Goal: Check status: Check status

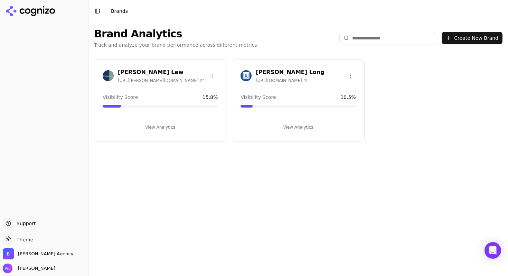
click at [145, 73] on h3 "[PERSON_NAME] Law" at bounding box center [161, 72] width 86 height 8
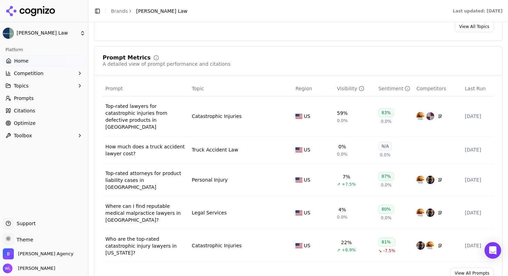
scroll to position [538, 0]
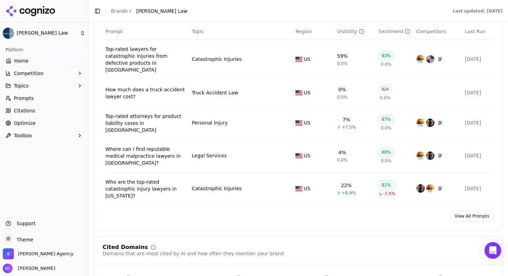
click at [131, 86] on div "How much does a truck accident lawyer cost?" at bounding box center [145, 93] width 81 height 14
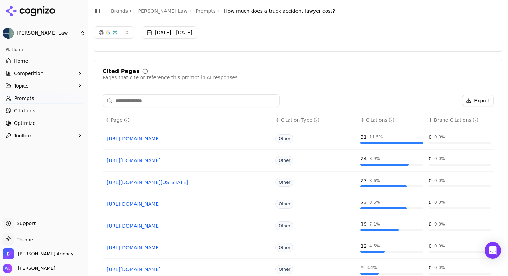
scroll to position [420, 0]
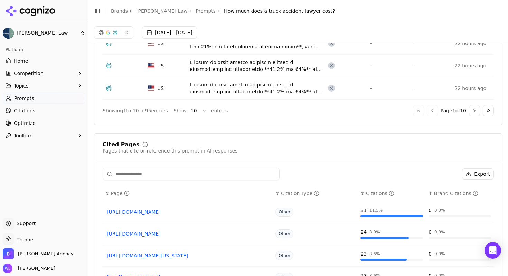
click at [236, 86] on div "Data table" at bounding box center [256, 88] width 133 height 14
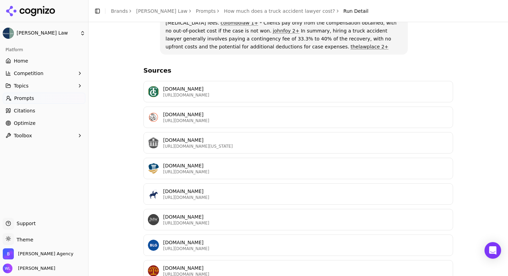
scroll to position [233, 0]
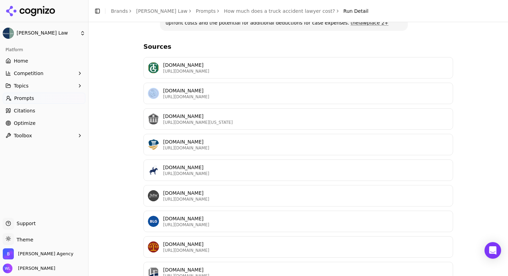
click at [123, 85] on div "How much does a truck accident lawyer cost? Perplexity A truck accident lawyer …" at bounding box center [298, 61] width 408 height 494
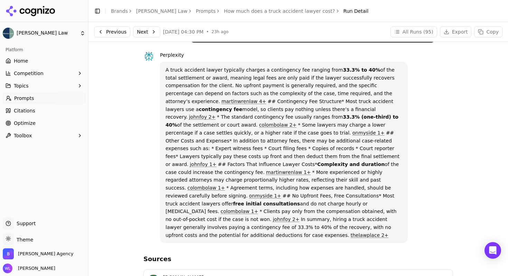
scroll to position [0, 0]
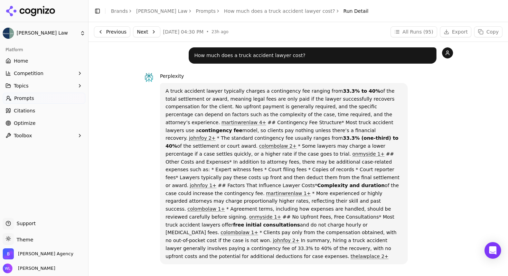
click at [146, 30] on button "Next" at bounding box center [146, 31] width 27 height 11
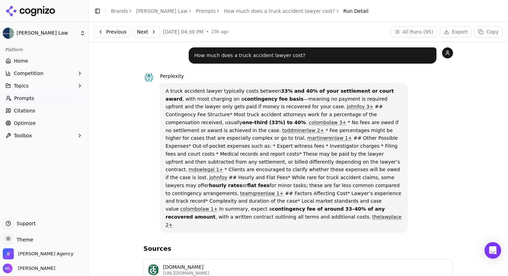
click at [144, 34] on button "Next" at bounding box center [146, 31] width 27 height 11
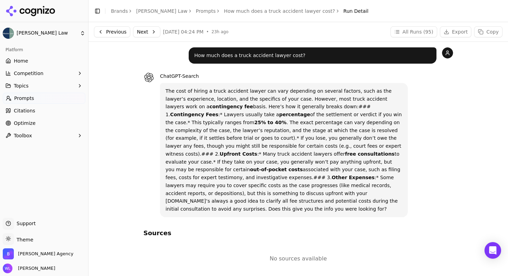
click at [150, 33] on button "Next" at bounding box center [146, 31] width 27 height 11
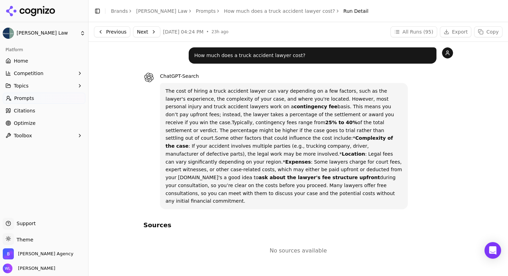
click at [146, 29] on button "Next" at bounding box center [146, 31] width 27 height 11
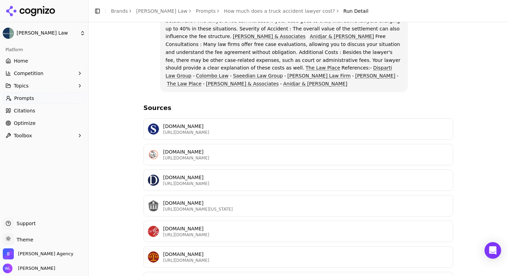
scroll to position [197, 0]
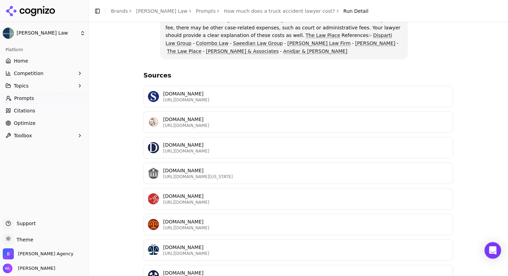
click at [114, 141] on div "How much does a truck accident lawyer cost? Google AI Overviews A truck acciden…" at bounding box center [298, 68] width 408 height 436
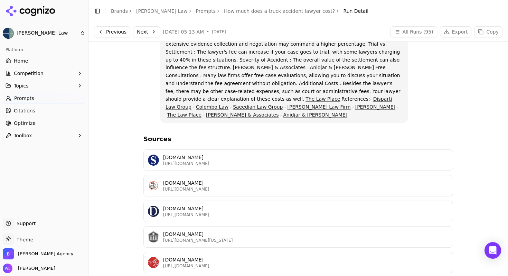
scroll to position [0, 0]
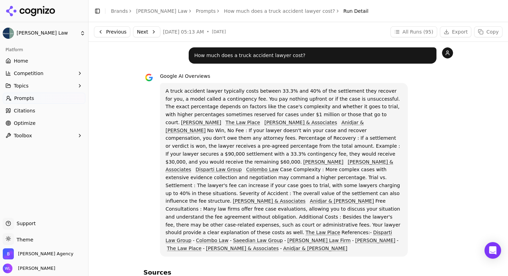
click at [152, 32] on button "Next" at bounding box center [146, 31] width 27 height 11
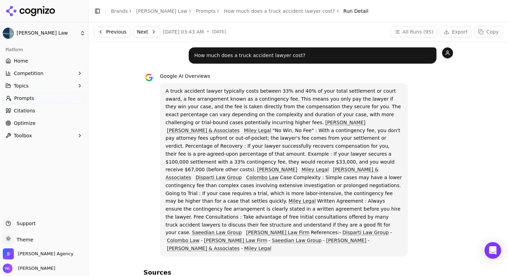
click at [140, 31] on button "Next" at bounding box center [146, 31] width 27 height 11
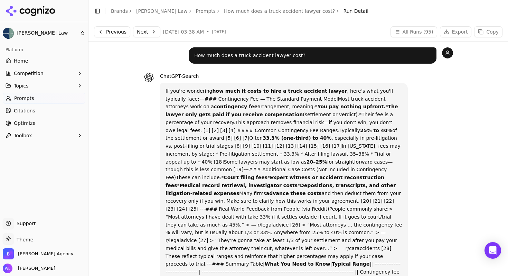
click at [146, 32] on button "Next" at bounding box center [146, 31] width 27 height 11
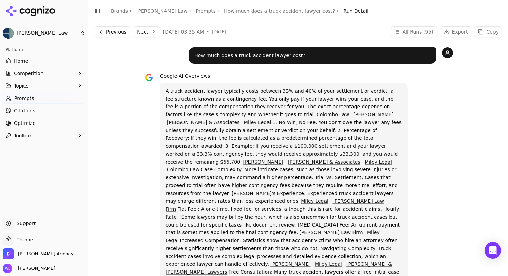
click at [196, 9] on link "Prompts" at bounding box center [206, 11] width 20 height 7
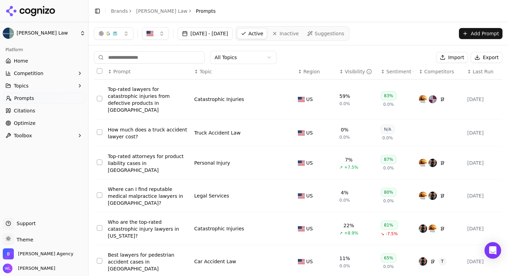
click at [124, 130] on div "How much does a truck accident lawyer cost?" at bounding box center [148, 133] width 81 height 14
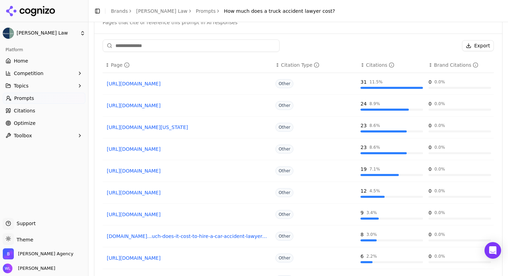
scroll to position [594, 0]
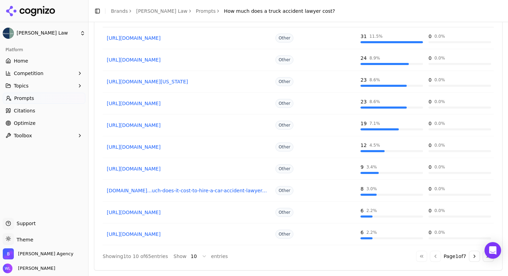
click at [196, 14] on link "Prompts" at bounding box center [206, 11] width 20 height 7
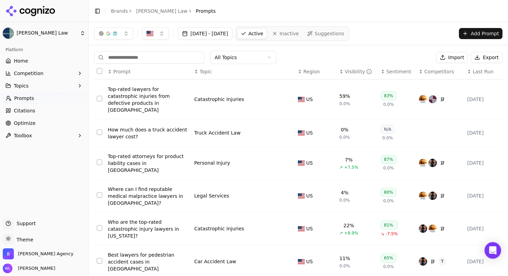
click at [117, 126] on div "How much does a truck accident lawyer cost?" at bounding box center [148, 133] width 81 height 14
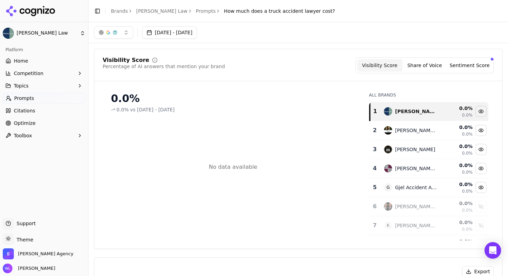
click at [470, 66] on button "Sentiment Score" at bounding box center [469, 65] width 45 height 12
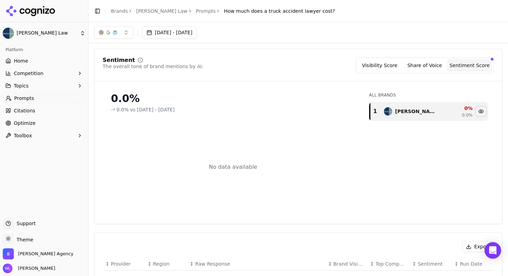
click at [416, 71] on button "Share of Voice" at bounding box center [424, 65] width 45 height 12
click at [390, 66] on button "Visibility Score" at bounding box center [379, 65] width 45 height 12
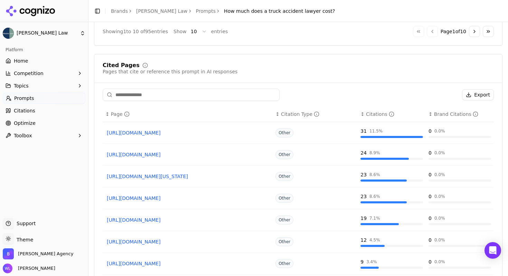
scroll to position [594, 0]
